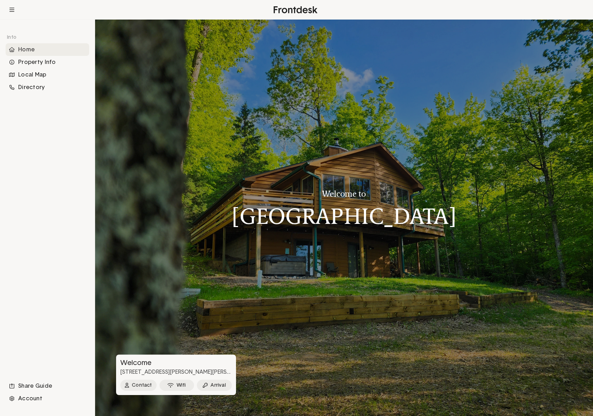
click at [29, 51] on div "Home" at bounding box center [47, 49] width 83 height 13
click at [29, 49] on div "Home" at bounding box center [47, 49] width 83 height 13
click at [43, 63] on div "Property Info" at bounding box center [47, 62] width 83 height 13
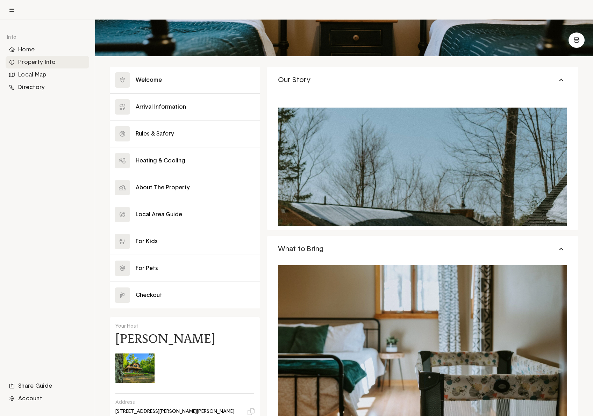
scroll to position [68, 0]
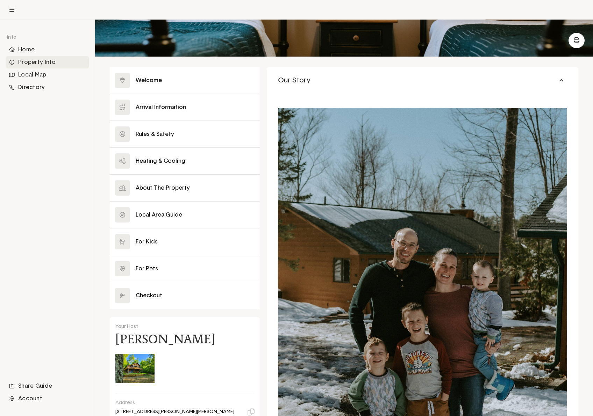
click at [171, 107] on button at bounding box center [185, 107] width 150 height 27
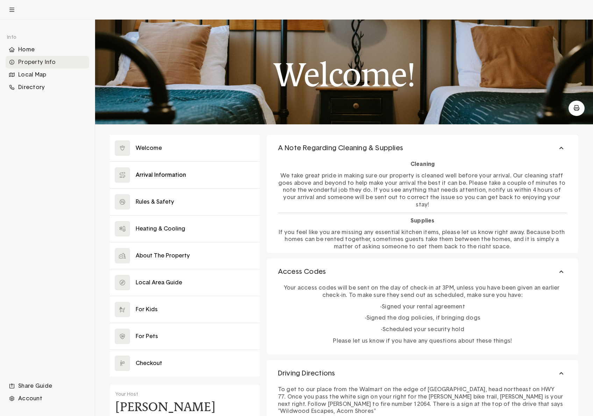
scroll to position [7, 0]
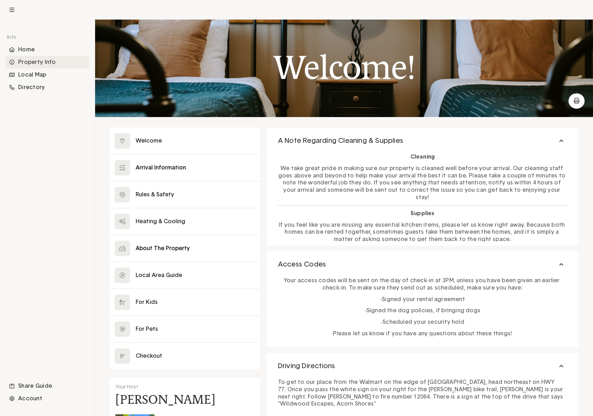
click at [168, 248] on button at bounding box center [185, 248] width 150 height 27
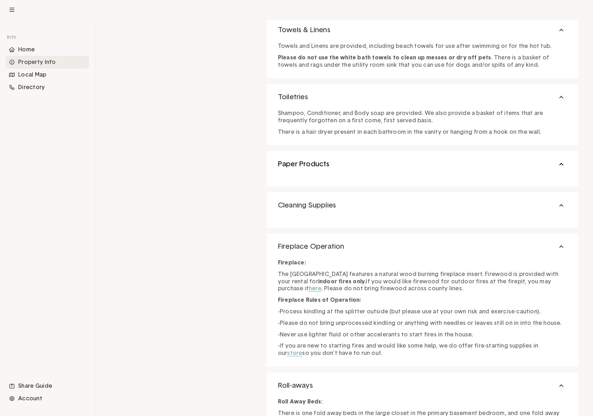
scroll to position [776, 0]
click at [563, 162] on button "Paper Products" at bounding box center [422, 163] width 311 height 27
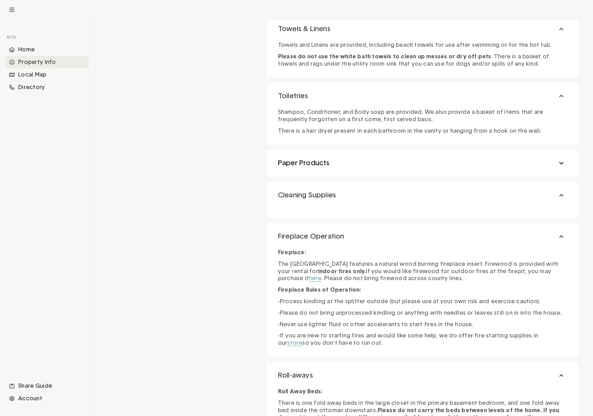
click at [563, 162] on button "Paper Products" at bounding box center [422, 163] width 311 height 27
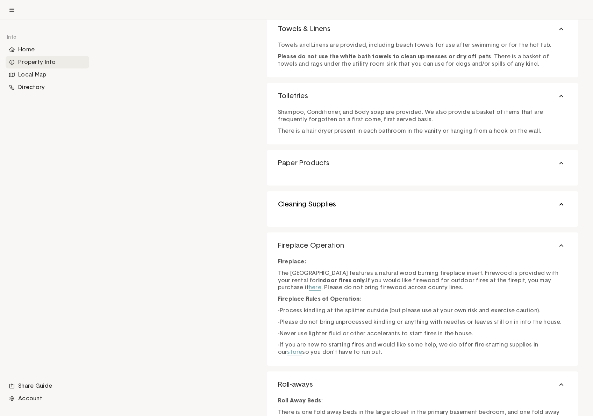
click at [562, 203] on button "Cleaning Supplies" at bounding box center [422, 204] width 311 height 27
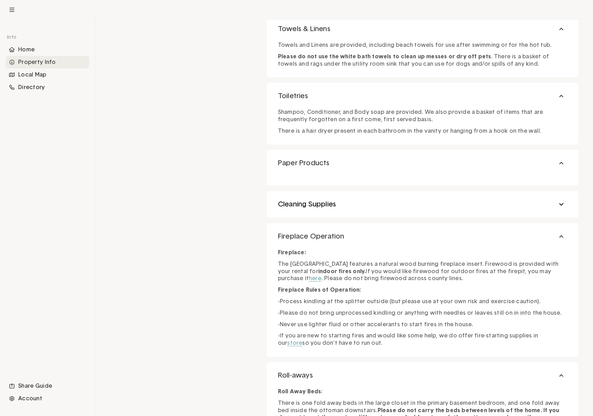
click at [562, 203] on button "Cleaning Supplies" at bounding box center [422, 204] width 311 height 27
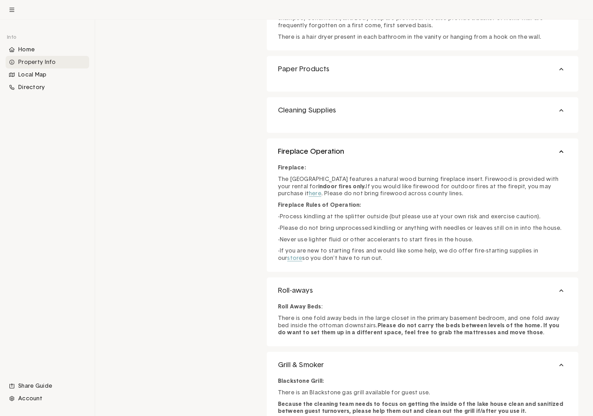
scroll to position [871, 0]
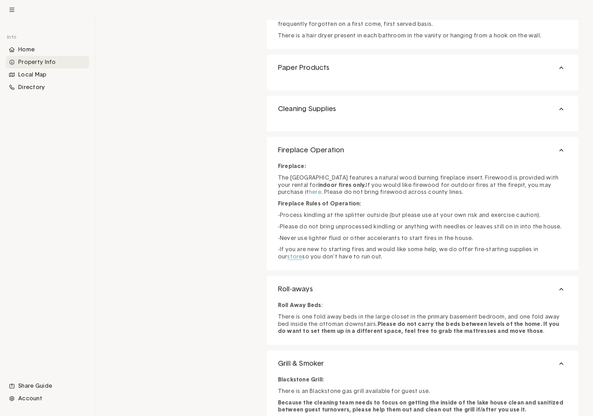
click at [321, 189] on link "here" at bounding box center [314, 192] width 13 height 6
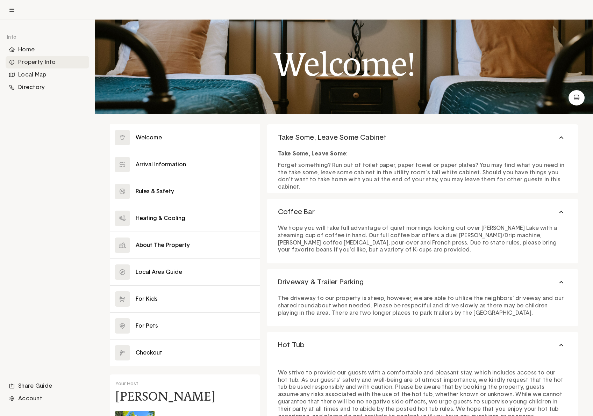
scroll to position [0, 0]
